Goal: Book appointment/travel/reservation

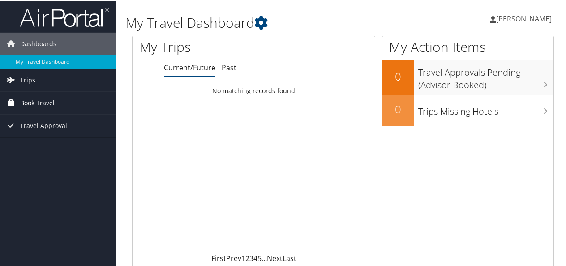
click at [42, 95] on span "Book Travel" at bounding box center [37, 102] width 34 height 22
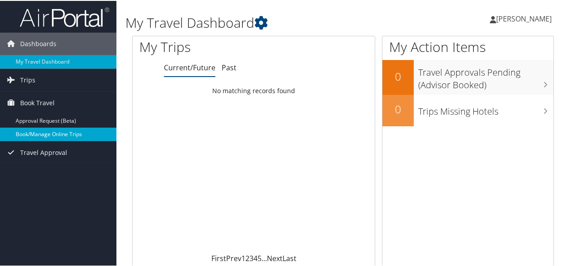
click at [52, 133] on link "Book/Manage Online Trips" at bounding box center [58, 133] width 116 height 13
